Goal: Task Accomplishment & Management: Use online tool/utility

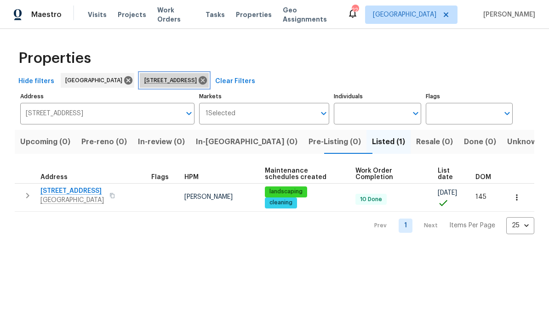
click at [208, 81] on icon at bounding box center [203, 80] width 10 height 10
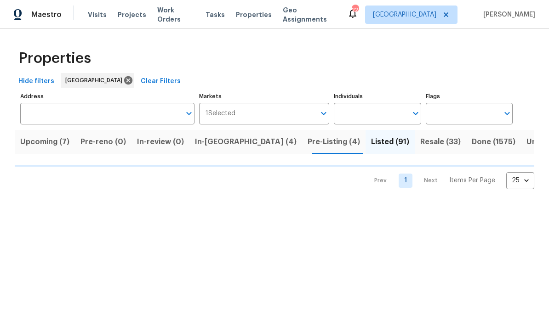
click at [123, 120] on input "Address" at bounding box center [100, 114] width 160 height 22
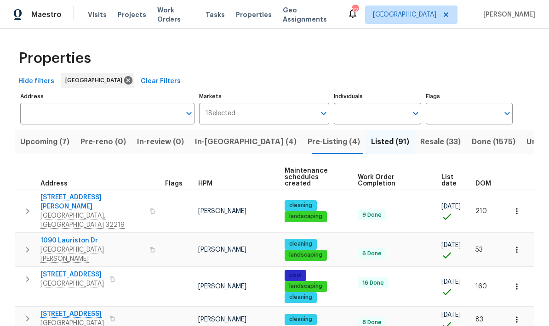
click at [308, 144] on span "Pre-Listing (4)" at bounding box center [334, 142] width 52 height 13
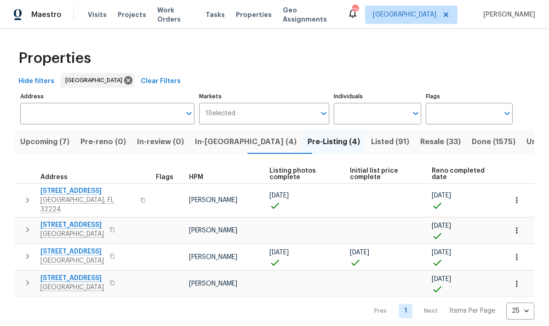
click at [25, 227] on icon "button" at bounding box center [27, 229] width 11 height 11
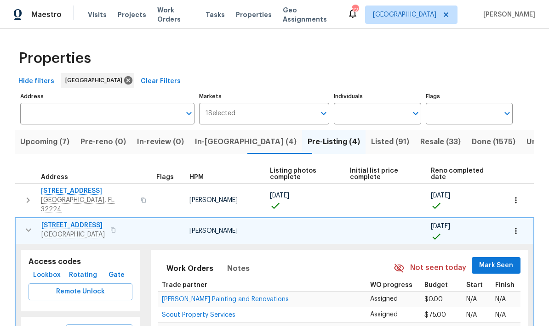
click at [91, 286] on span "Remote Unlock" at bounding box center [80, 291] width 89 height 11
